Goal: Register for event/course

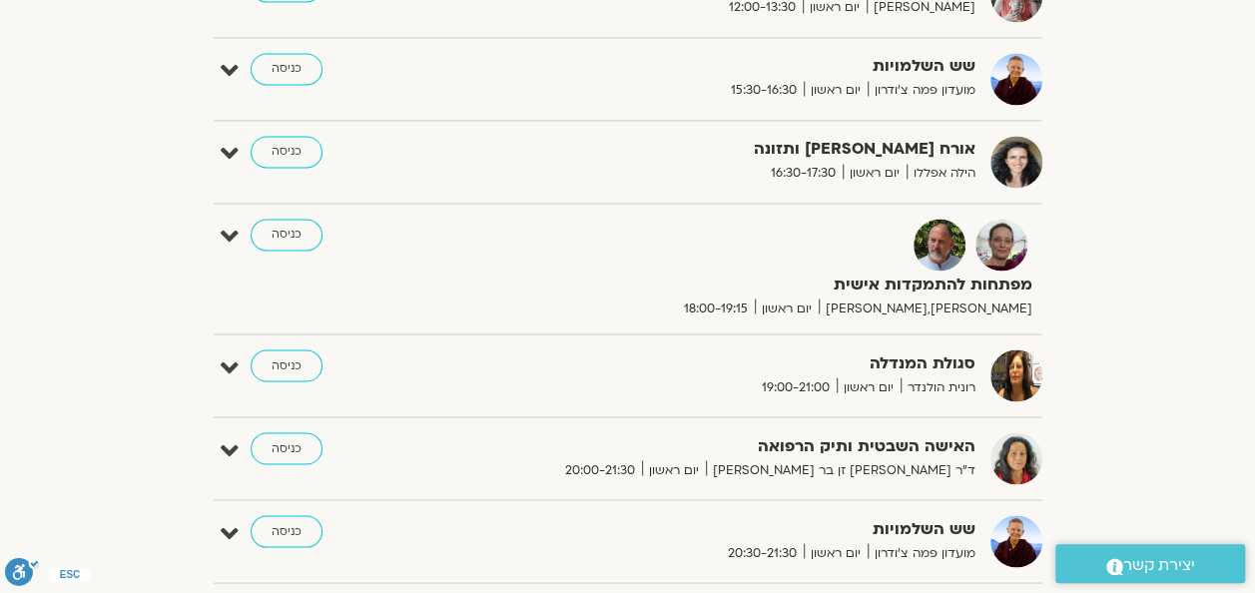
scroll to position [1601, 0]
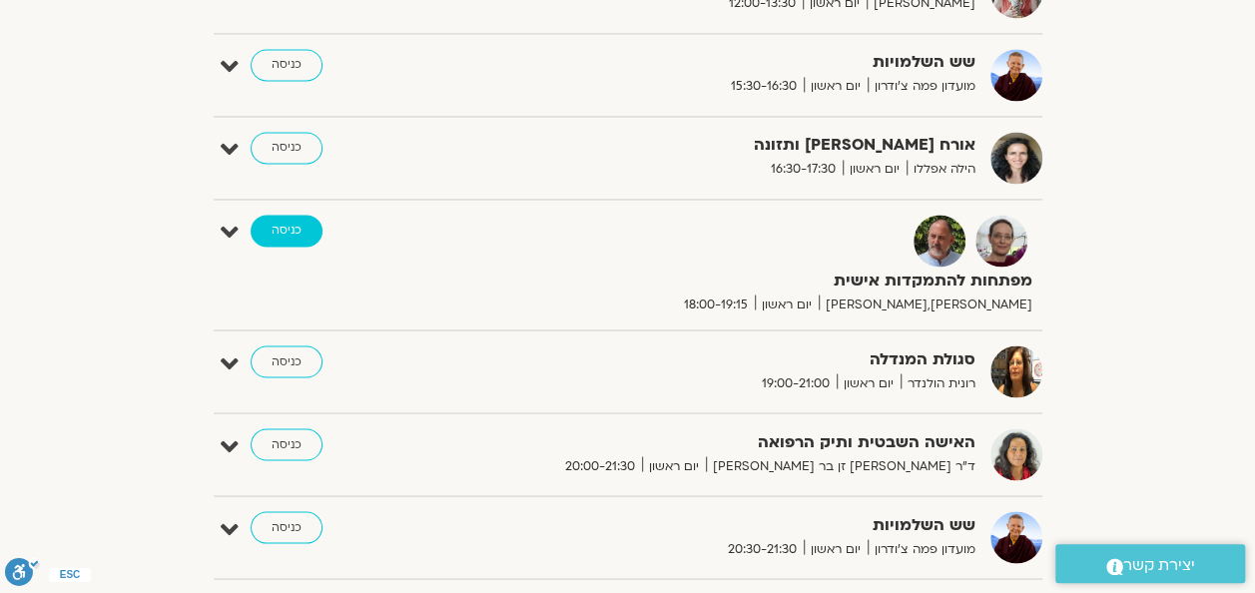
click at [295, 216] on link "כניסה" at bounding box center [287, 231] width 72 height 32
click at [295, 219] on link "כניסה" at bounding box center [287, 231] width 72 height 32
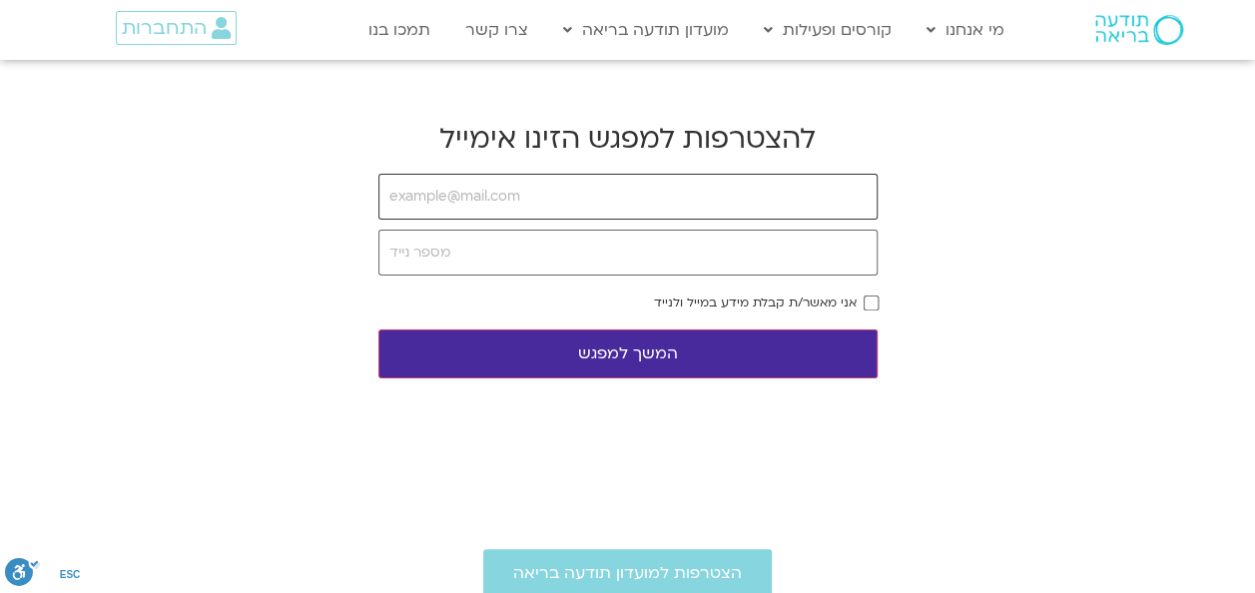
click at [655, 192] on input "email" at bounding box center [628, 197] width 499 height 46
type input "[EMAIL_ADDRESS][DOMAIN_NAME]"
click at [638, 348] on button "המשך למפגש" at bounding box center [628, 354] width 499 height 49
click at [620, 254] on input "tel" at bounding box center [628, 253] width 499 height 46
type input "0545208330"
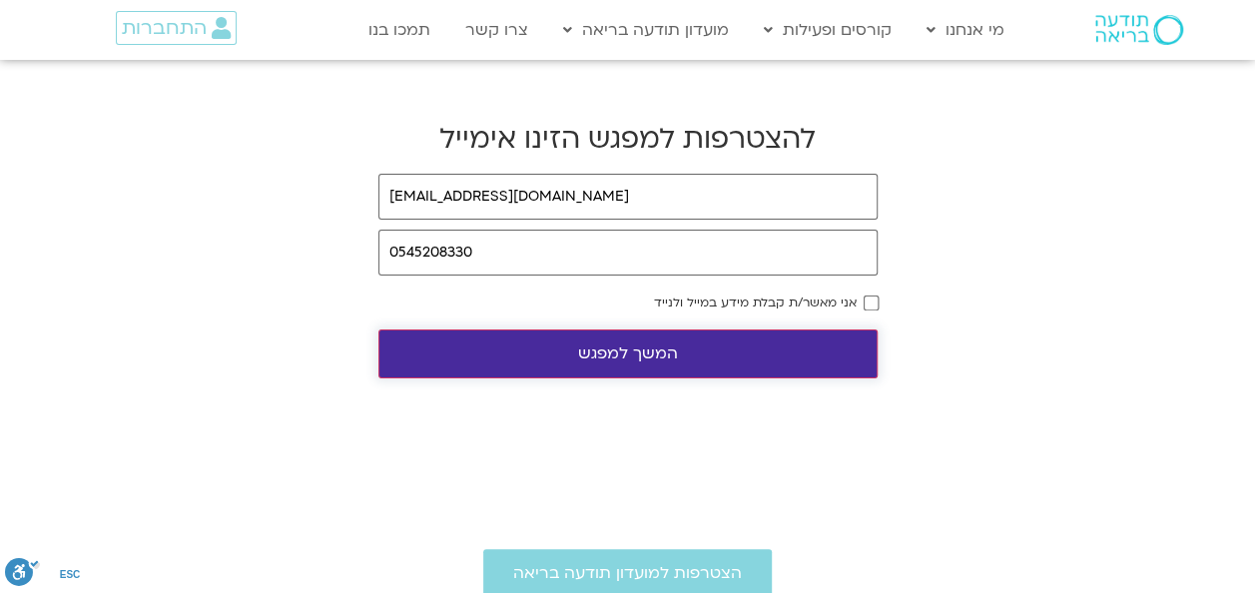
click at [713, 345] on button "המשך למפגש" at bounding box center [628, 354] width 499 height 49
click at [687, 354] on button "המשך למפגש" at bounding box center [628, 354] width 499 height 49
click at [457, 344] on button "המשך למפגש" at bounding box center [628, 354] width 499 height 49
